Goal: Communication & Community: Participate in discussion

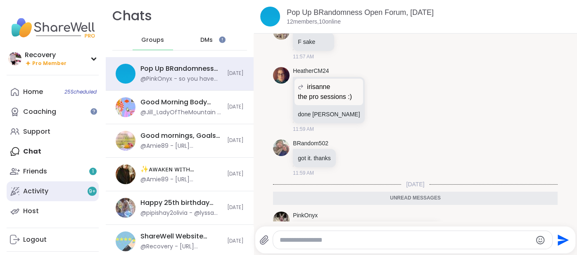
click at [27, 194] on div "Activity 9 +" at bounding box center [35, 190] width 25 height 9
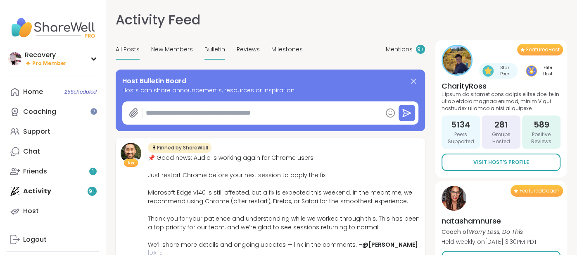
click at [211, 50] on span "Bulletin" at bounding box center [215, 49] width 21 height 9
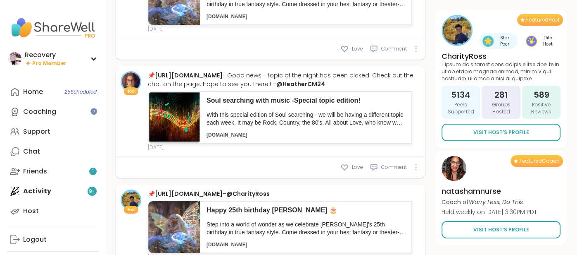
scroll to position [2063, 0]
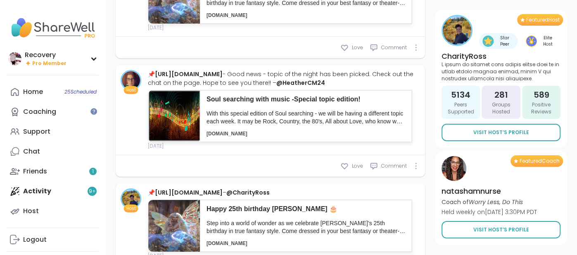
type textarea "*"
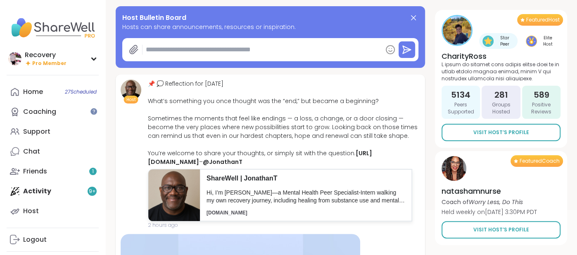
scroll to position [0, 0]
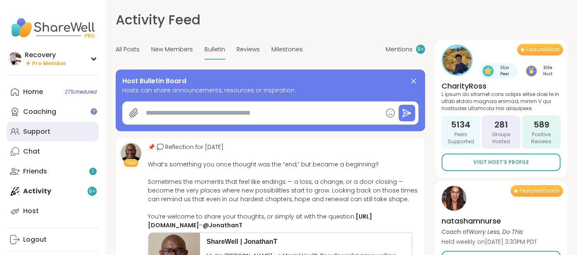
click at [44, 131] on div "Support" at bounding box center [36, 131] width 27 height 9
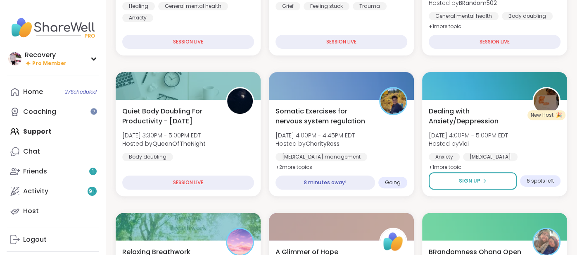
scroll to position [185, 0]
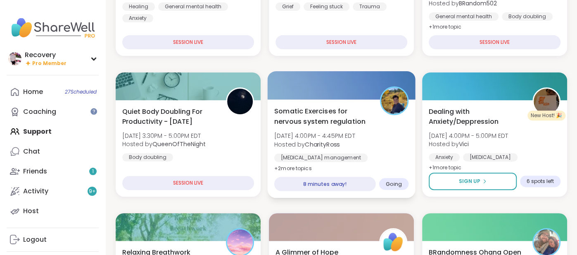
click at [297, 143] on span "Hosted by CharityRoss" at bounding box center [314, 144] width 81 height 8
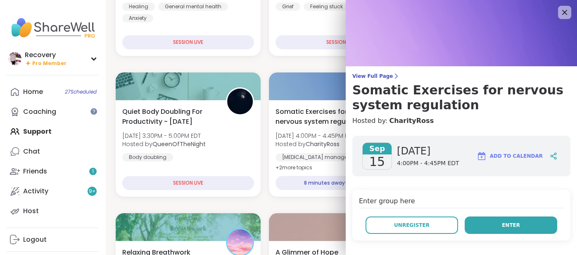
click at [486, 224] on button "Enter" at bounding box center [511, 224] width 93 height 17
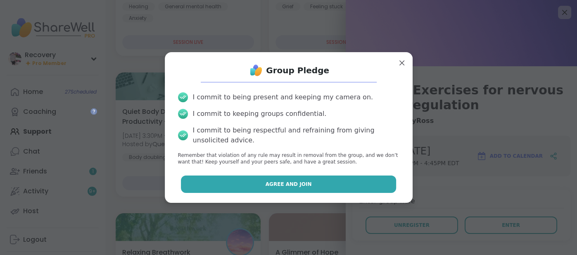
click at [303, 187] on span "Agree and Join" at bounding box center [289, 183] width 46 height 7
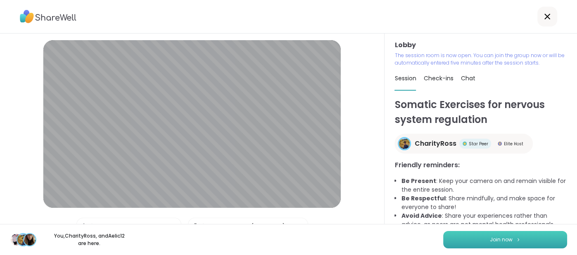
click at [519, 245] on button "Join now" at bounding box center [505, 239] width 124 height 17
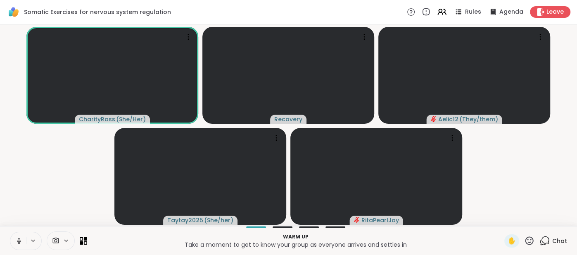
click at [17, 236] on button at bounding box center [18, 240] width 16 height 17
click at [12, 235] on button at bounding box center [18, 240] width 16 height 17
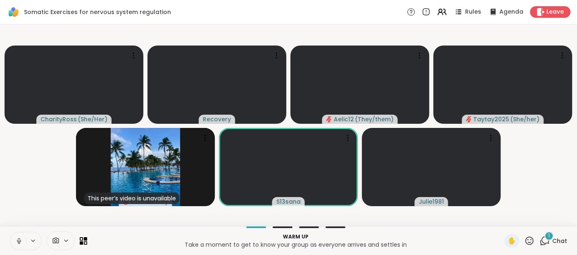
click at [15, 238] on icon at bounding box center [18, 240] width 7 height 7
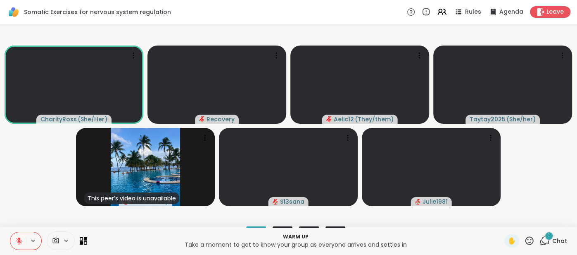
click at [561, 243] on span "Chat" at bounding box center [560, 240] width 15 height 8
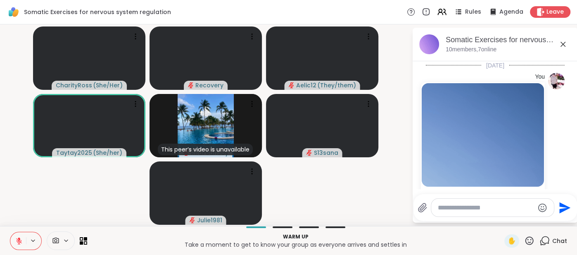
scroll to position [163, 0]
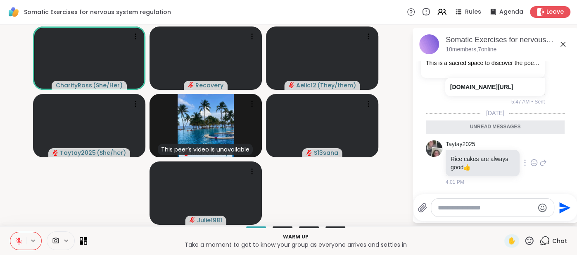
click at [532, 165] on icon at bounding box center [534, 162] width 6 height 6
click at [447, 152] on div "Select Reaction: Thumbs up" at bounding box center [450, 148] width 7 height 7
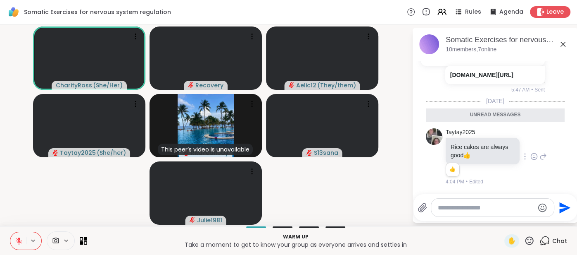
scroll to position [175, 0]
click at [565, 42] on icon at bounding box center [563, 44] width 5 height 5
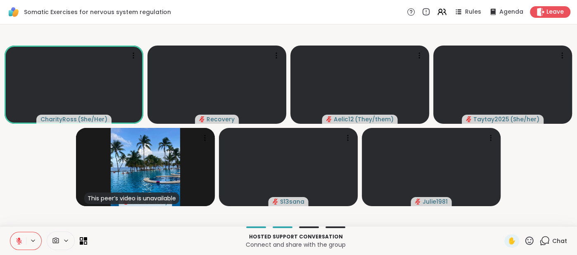
click at [20, 240] on icon at bounding box center [18, 240] width 7 height 7
click at [14, 235] on button at bounding box center [18, 240] width 16 height 17
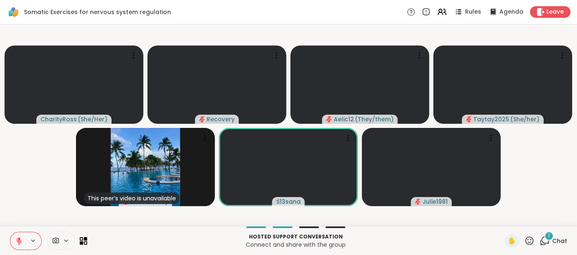
click at [558, 236] on span "Chat" at bounding box center [560, 240] width 15 height 8
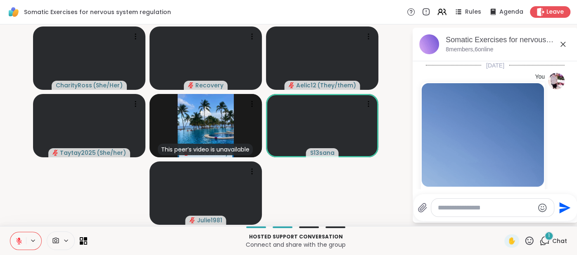
scroll to position [219, 0]
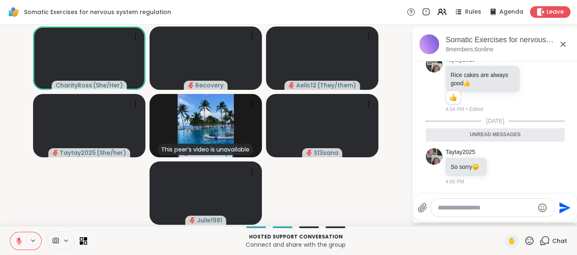
click at [560, 47] on icon at bounding box center [563, 44] width 10 height 10
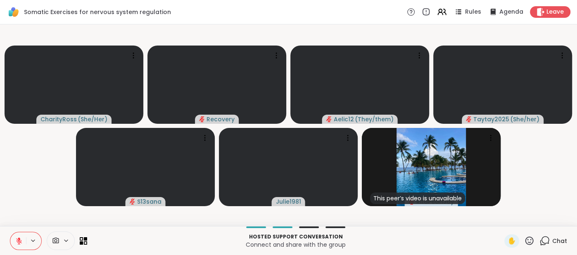
click at [559, 240] on span "Chat" at bounding box center [560, 240] width 15 height 8
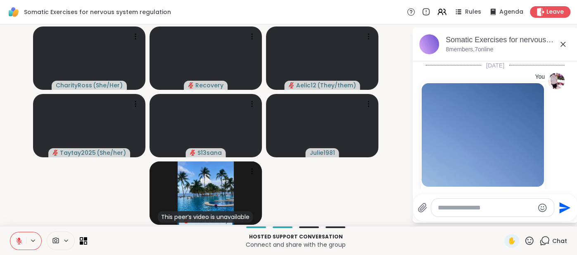
scroll to position [191, 0]
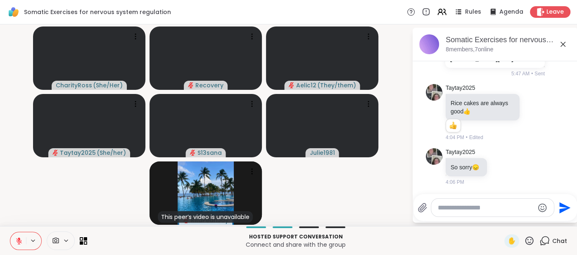
click at [476, 202] on div at bounding box center [492, 207] width 123 height 18
click at [468, 205] on textarea "Type your message" at bounding box center [486, 207] width 96 height 8
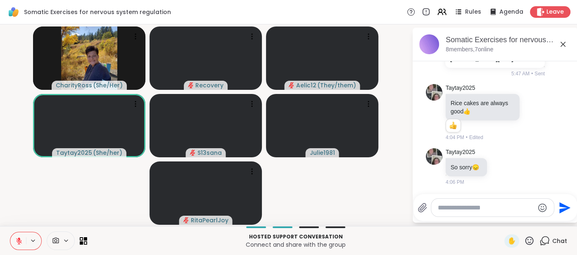
click at [563, 43] on icon at bounding box center [563, 44] width 10 height 10
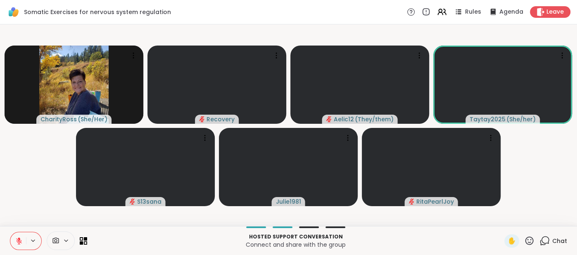
click at [20, 240] on icon at bounding box center [18, 240] width 7 height 7
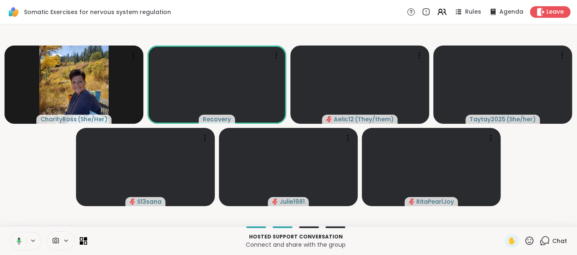
click at [562, 237] on span "Chat" at bounding box center [560, 240] width 15 height 8
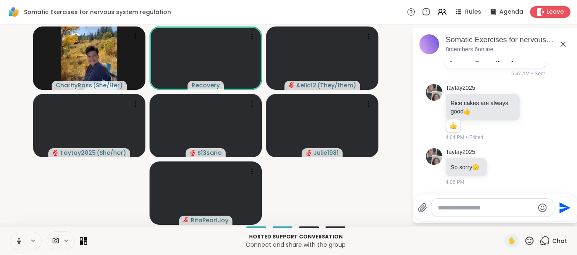
click at [475, 209] on textarea "Type your message" at bounding box center [486, 207] width 96 height 8
type textarea "**********"
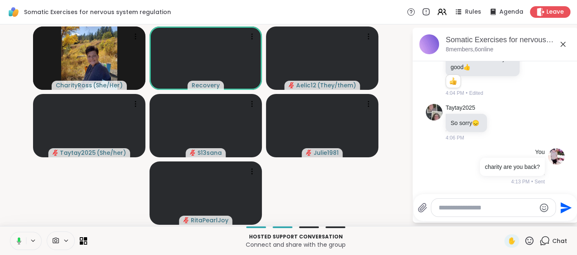
click at [565, 51] on div "Somatic Exercises for nervous system regulation, [DATE] 8 members, 6 online" at bounding box center [509, 44] width 126 height 19
click at [565, 46] on icon at bounding box center [563, 44] width 5 height 5
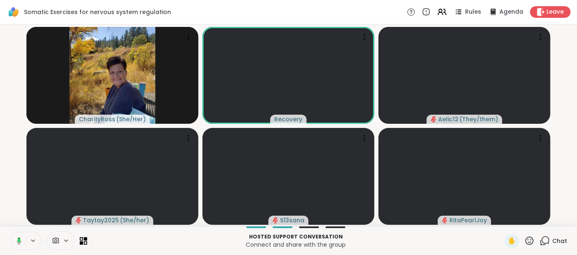
click at [552, 241] on div "Chat" at bounding box center [554, 240] width 28 height 13
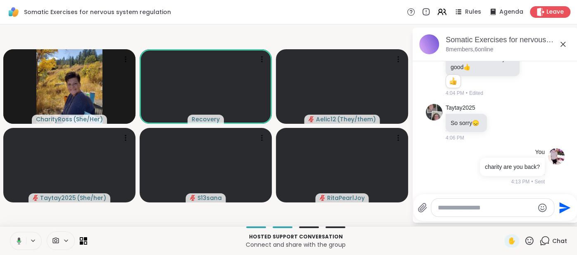
click at [564, 45] on icon at bounding box center [563, 44] width 5 height 5
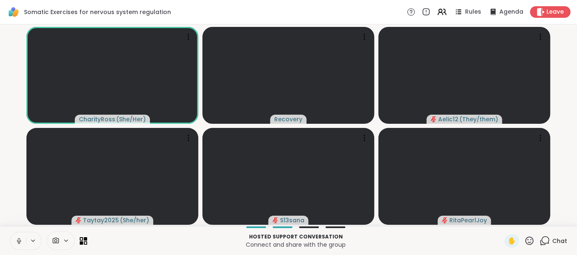
click at [10, 236] on div "Hosted support conversation Connect and share with the group ✋ Chat" at bounding box center [288, 240] width 577 height 29
click at [14, 238] on button at bounding box center [18, 240] width 16 height 17
click at [17, 238] on icon at bounding box center [19, 241] width 6 height 6
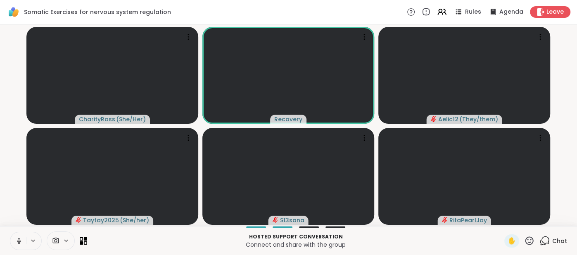
click at [14, 237] on button at bounding box center [18, 240] width 16 height 17
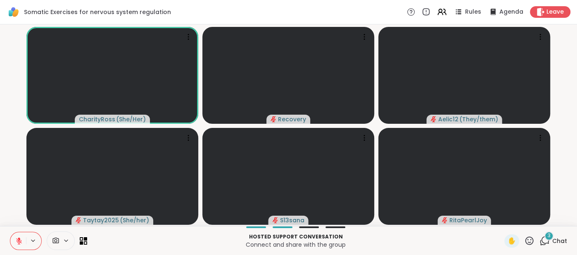
click at [560, 238] on span "Chat" at bounding box center [560, 240] width 15 height 8
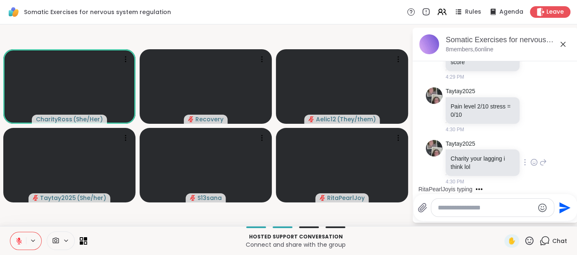
scroll to position [431, 0]
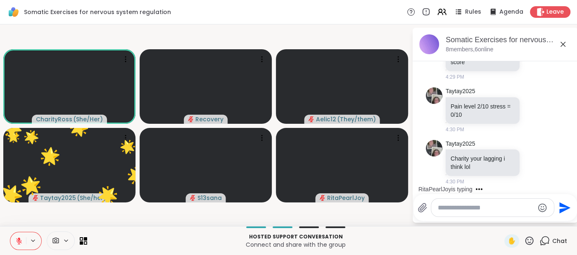
click at [562, 45] on icon at bounding box center [563, 44] width 10 height 10
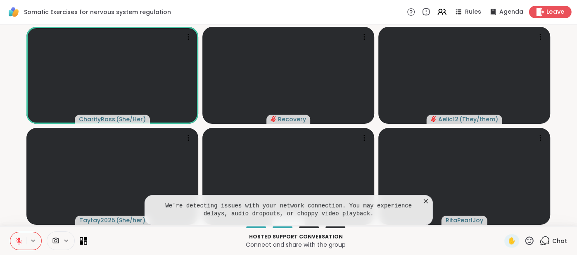
click at [555, 13] on span "Leave" at bounding box center [556, 12] width 18 height 9
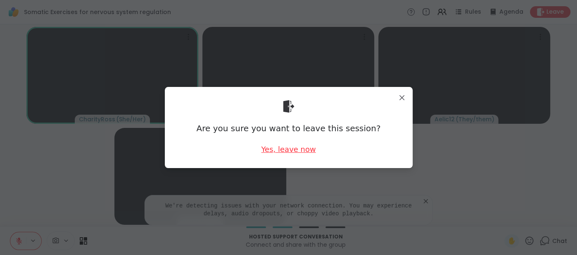
click at [304, 150] on div "Yes, leave now" at bounding box center [288, 149] width 55 height 10
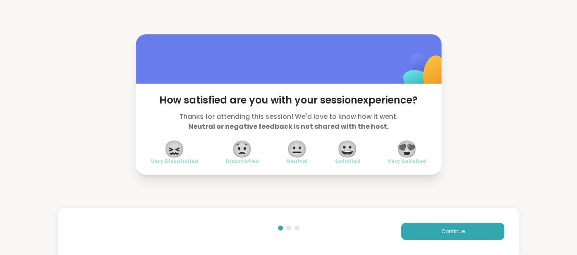
click at [407, 149] on span "😍" at bounding box center [407, 148] width 21 height 15
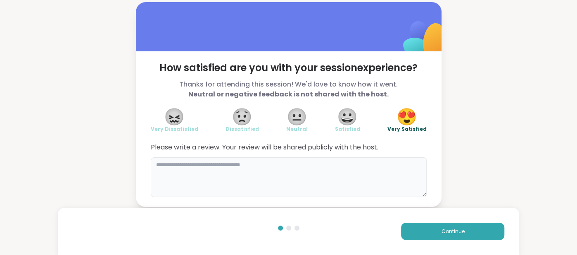
click at [290, 169] on textarea at bounding box center [289, 177] width 276 height 40
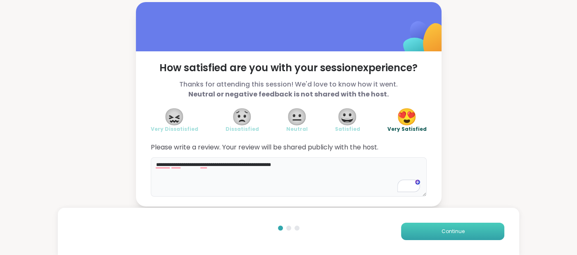
type textarea "**********"
click at [408, 235] on button "Continue" at bounding box center [452, 230] width 103 height 17
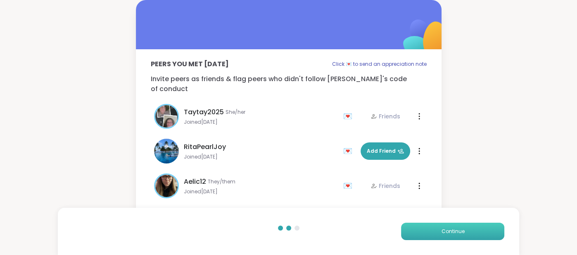
click at [408, 235] on button "Continue" at bounding box center [452, 230] width 103 height 17
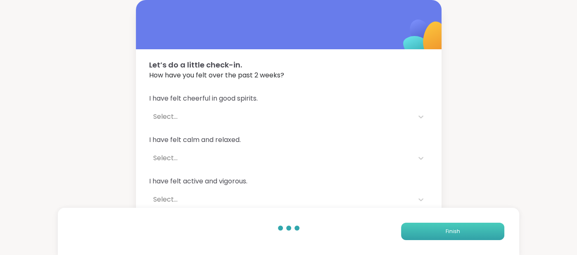
click at [408, 235] on button "Finish" at bounding box center [452, 230] width 103 height 17
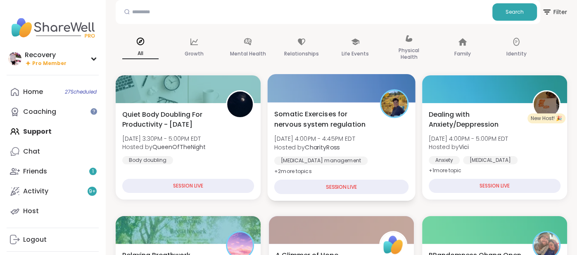
scroll to position [41, 0]
